Goal: Information Seeking & Learning: Learn about a topic

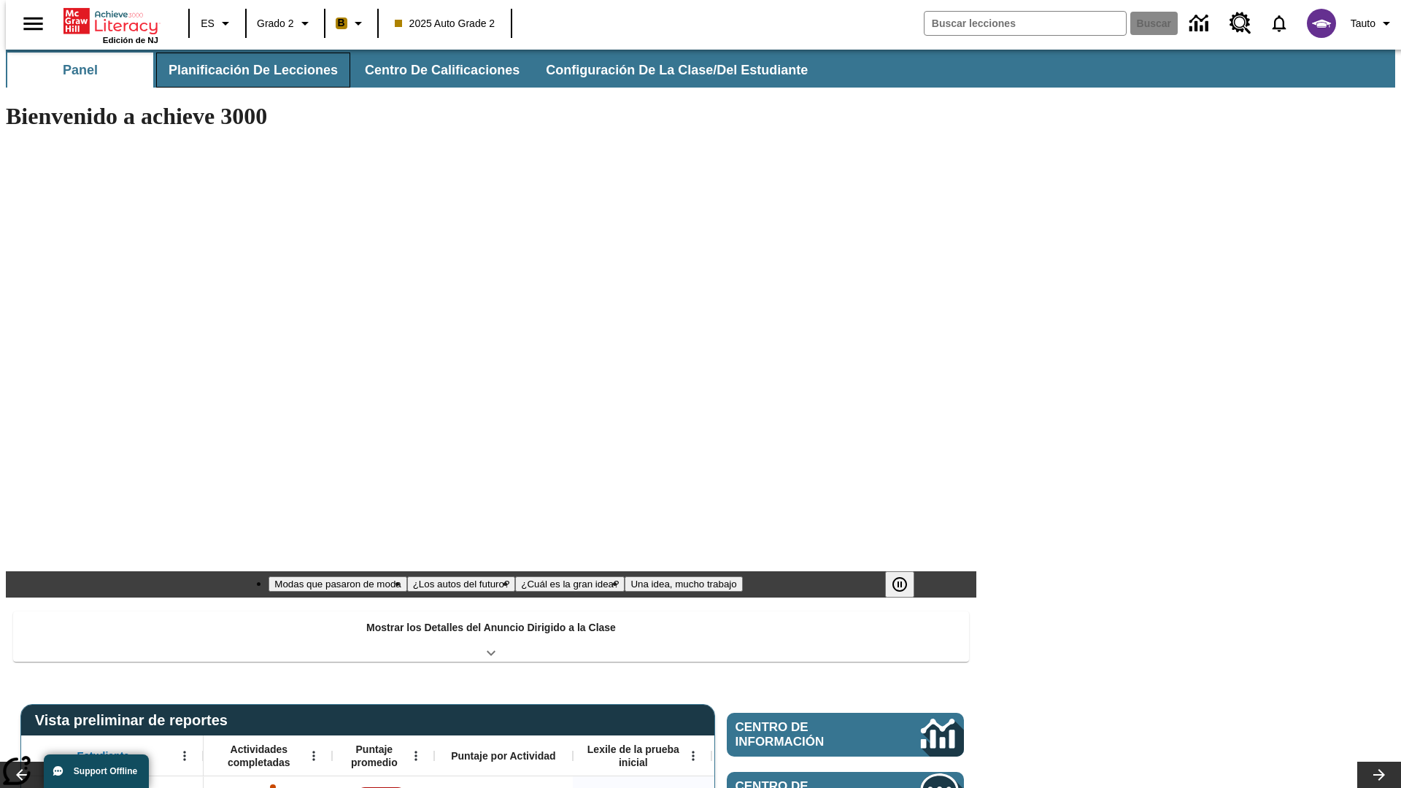
click at [245, 70] on button "Planificación de lecciones" at bounding box center [253, 70] width 194 height 35
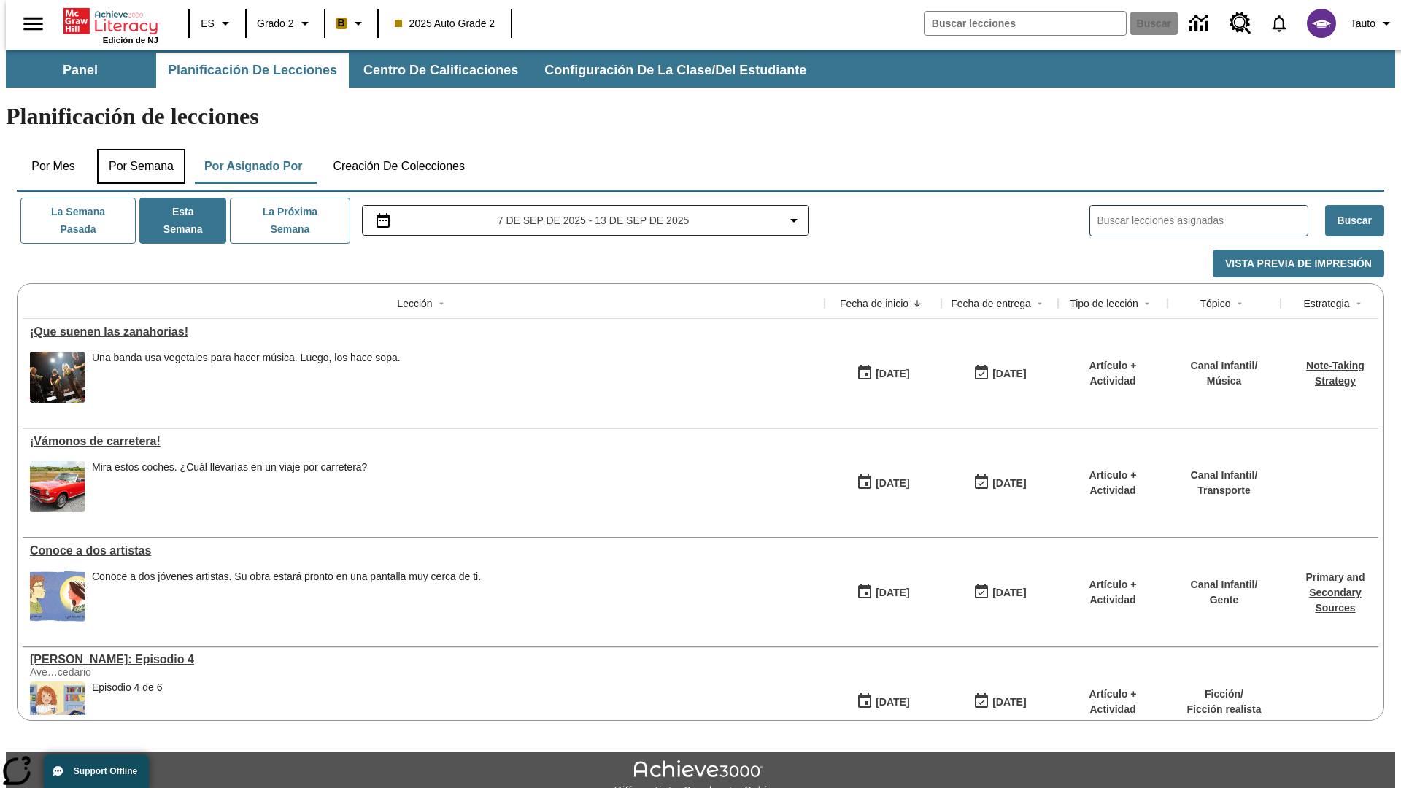
click at [136, 149] on button "Por semana" at bounding box center [141, 166] width 88 height 35
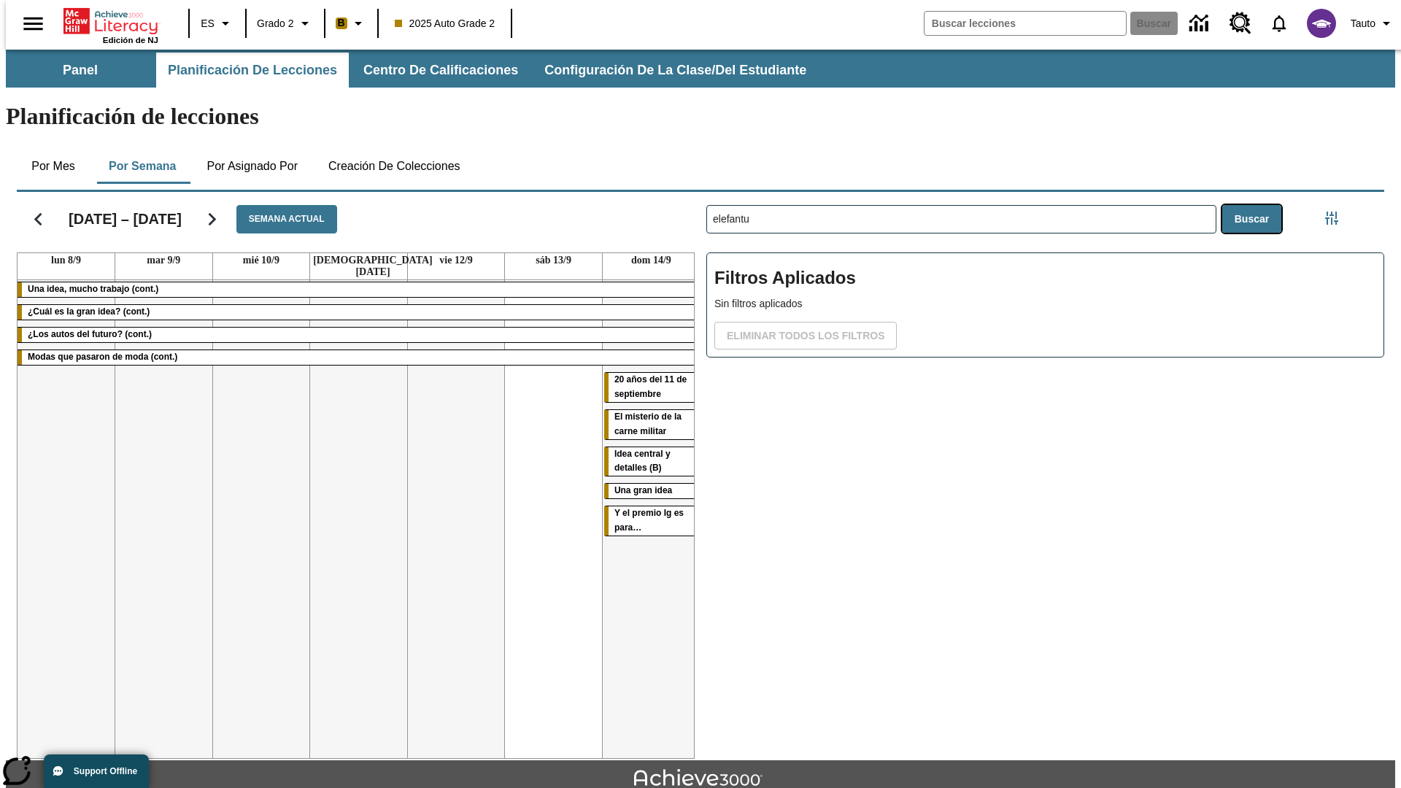
click at [1255, 205] on button "Buscar" at bounding box center [1252, 219] width 59 height 28
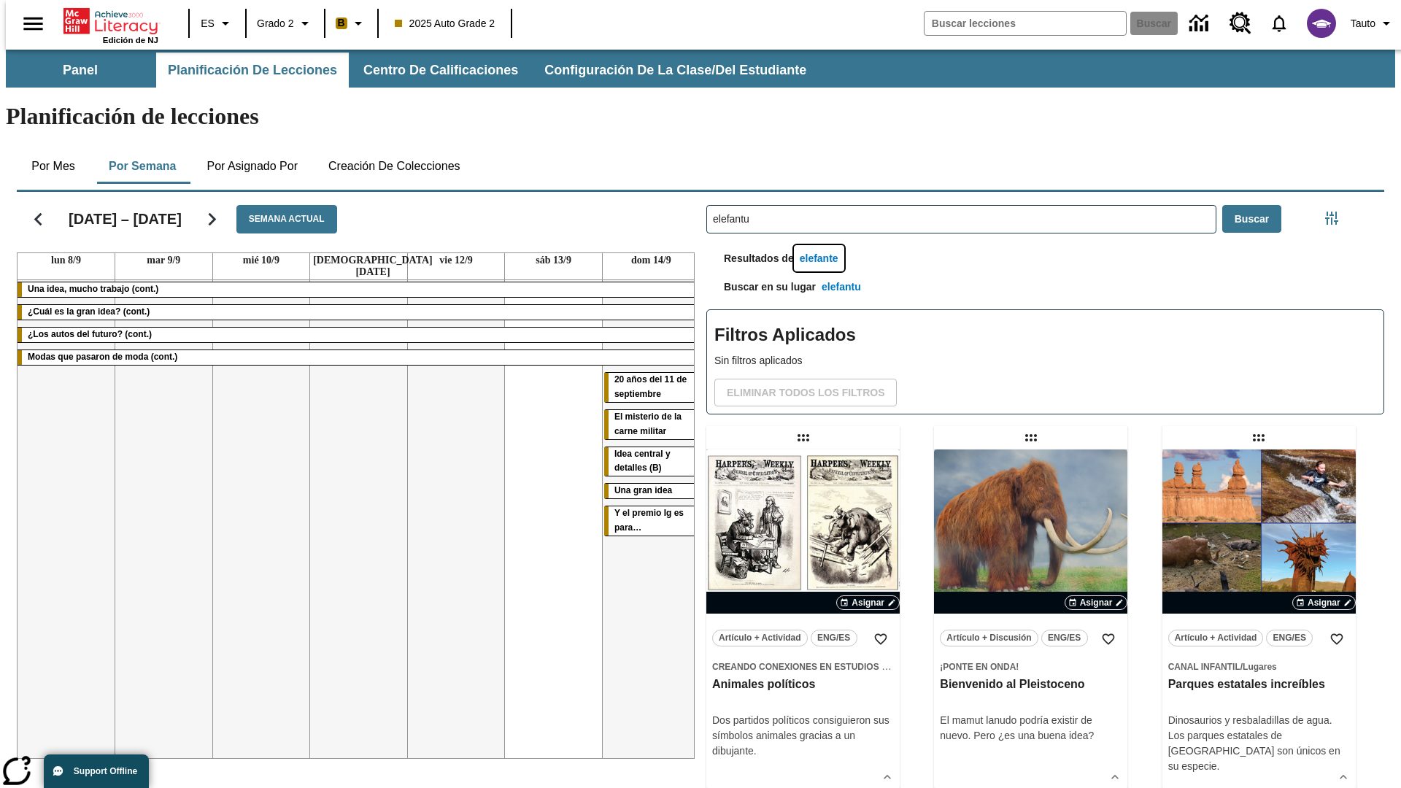
click at [821, 245] on button "elefante" at bounding box center [819, 258] width 50 height 27
type input "elefante"
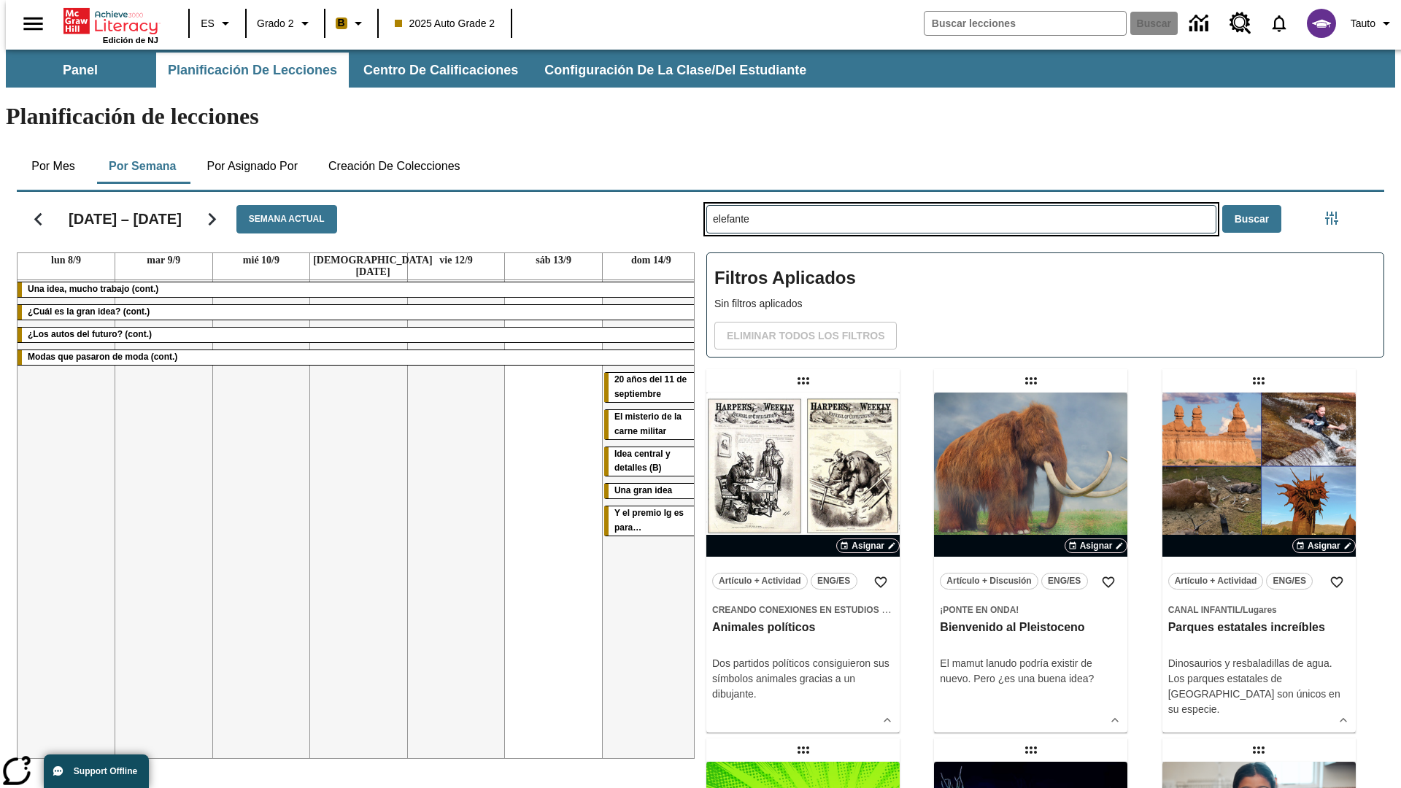
type input "elefantu"
